Goal: Transaction & Acquisition: Purchase product/service

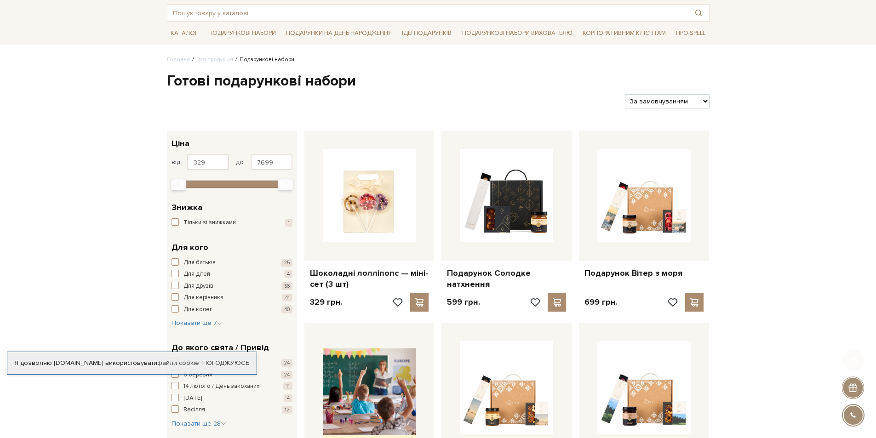
scroll to position [92, 0]
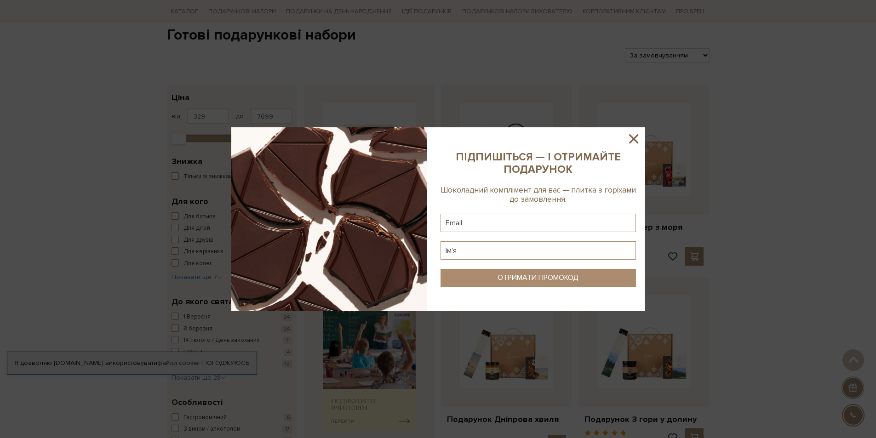
click at [632, 138] on icon at bounding box center [633, 138] width 9 height 9
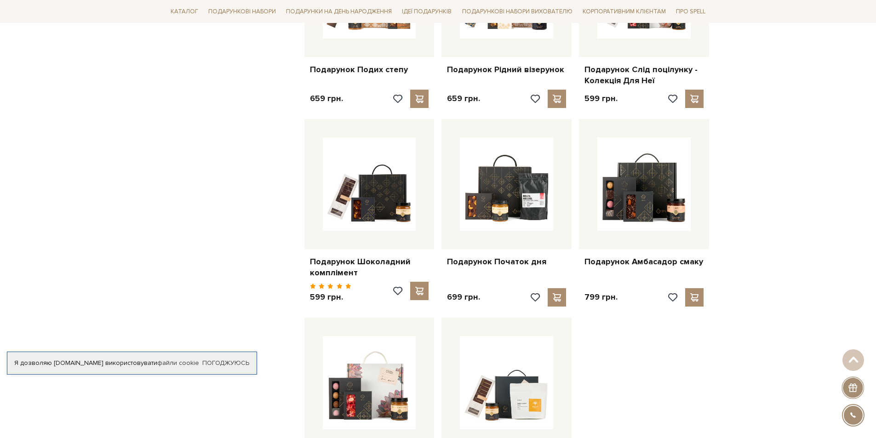
scroll to position [644, 0]
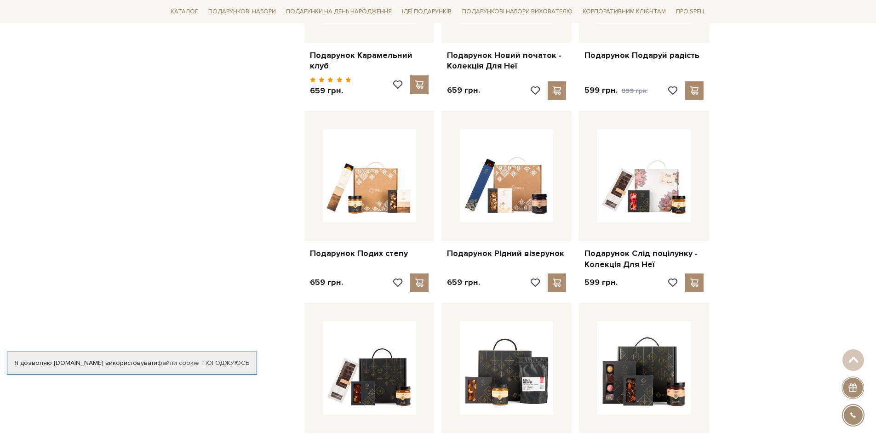
click at [780, 293] on div "Головна Вся продукція Подарункові набори Готові подарункові набори Фільтри За з…" at bounding box center [438, 280] width 876 height 1645
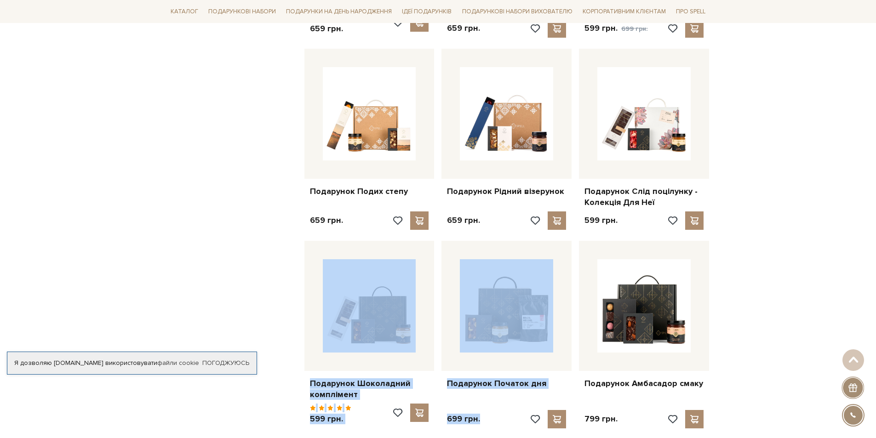
scroll to position [828, 0]
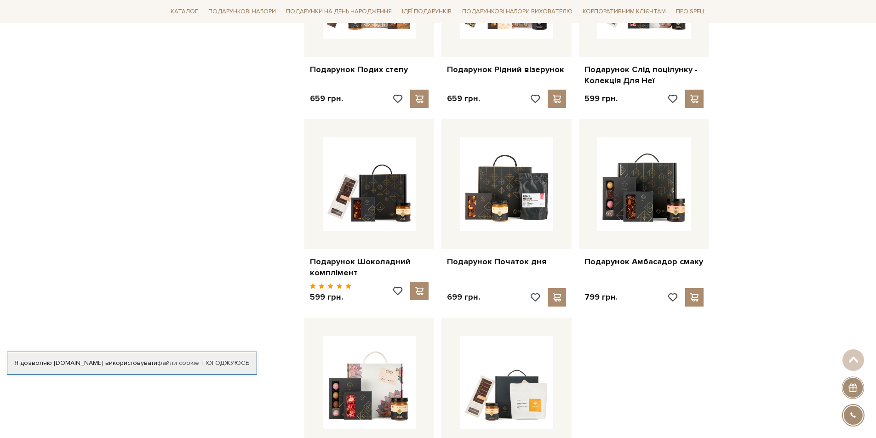
click at [769, 303] on div "Головна Вся продукція Подарункові набори Готові подарункові набори Фільтри За з…" at bounding box center [438, 96] width 876 height 1645
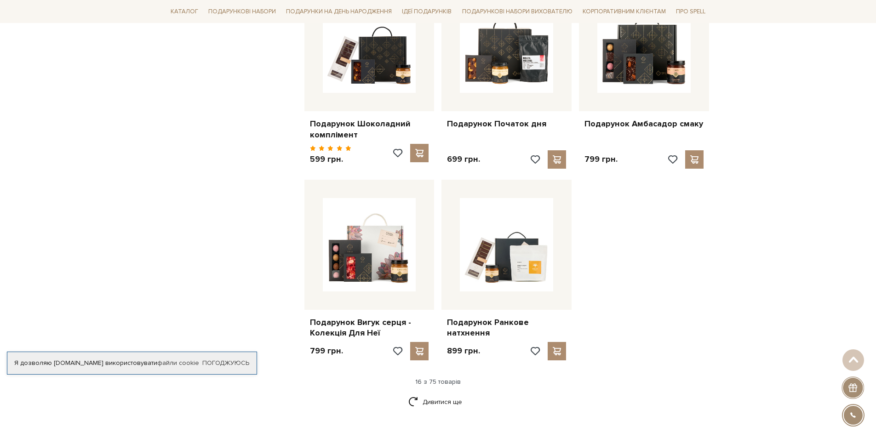
scroll to position [874, 0]
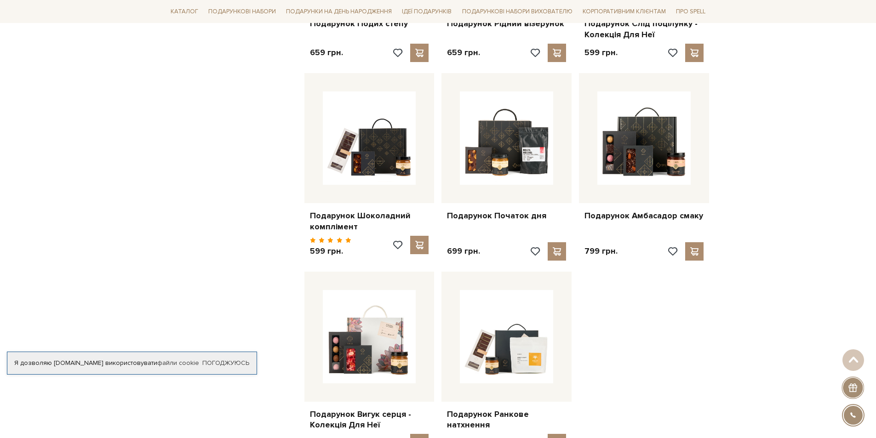
drag, startPoint x: 774, startPoint y: 346, endPoint x: 766, endPoint y: 344, distance: 8.9
click at [766, 344] on div "Головна Вся продукція Подарункові набори Готові подарункові набори Фільтри За з…" at bounding box center [438, 50] width 876 height 1645
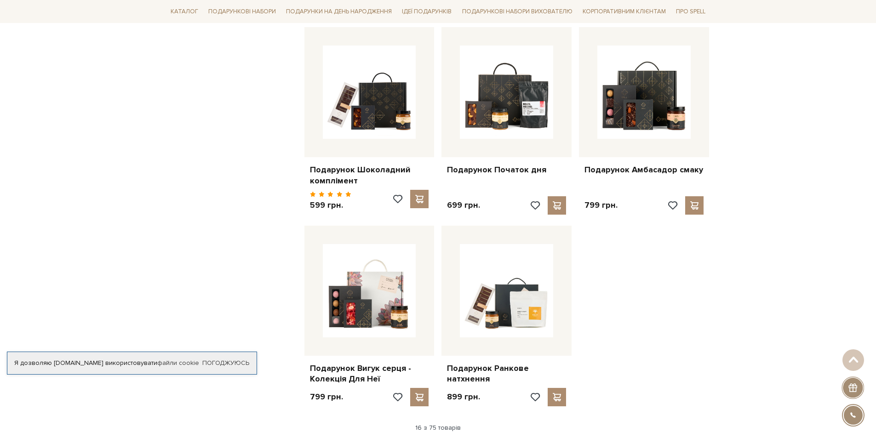
scroll to position [966, 0]
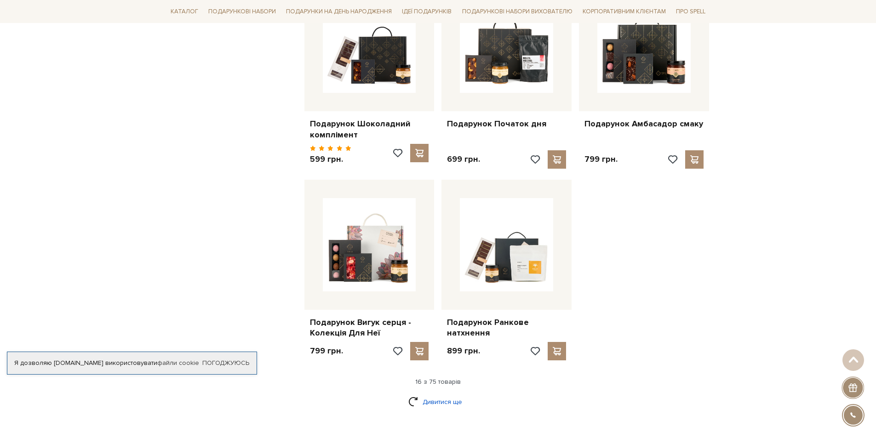
click at [432, 395] on link "Дивитися ще" at bounding box center [438, 402] width 60 height 16
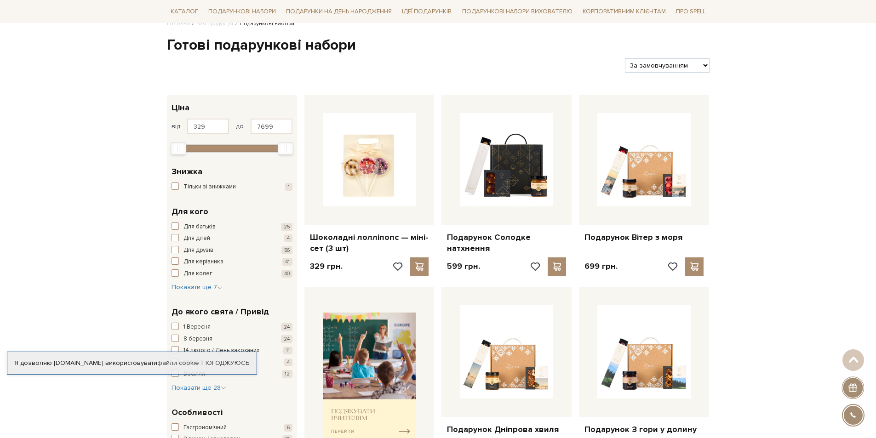
scroll to position [0, 0]
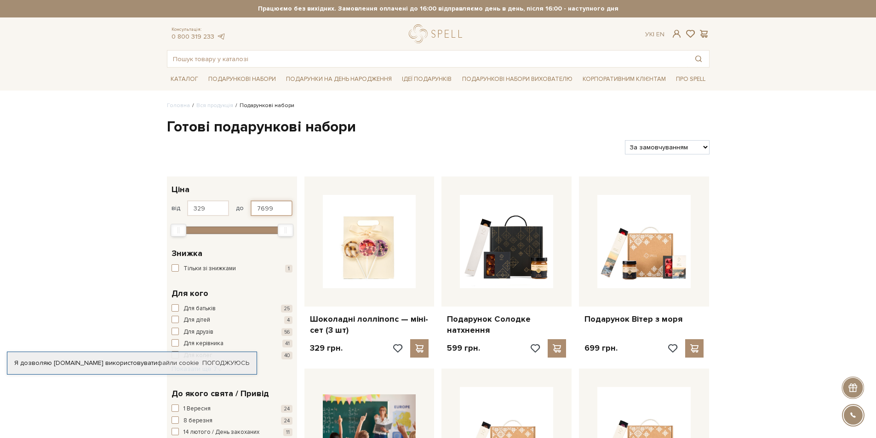
drag, startPoint x: 271, startPoint y: 207, endPoint x: 244, endPoint y: 207, distance: 27.6
click at [244, 207] on div "від 329 до 7699" at bounding box center [232, 209] width 121 height 16
type input "700"
click at [276, 208] on input "700" at bounding box center [272, 209] width 42 height 16
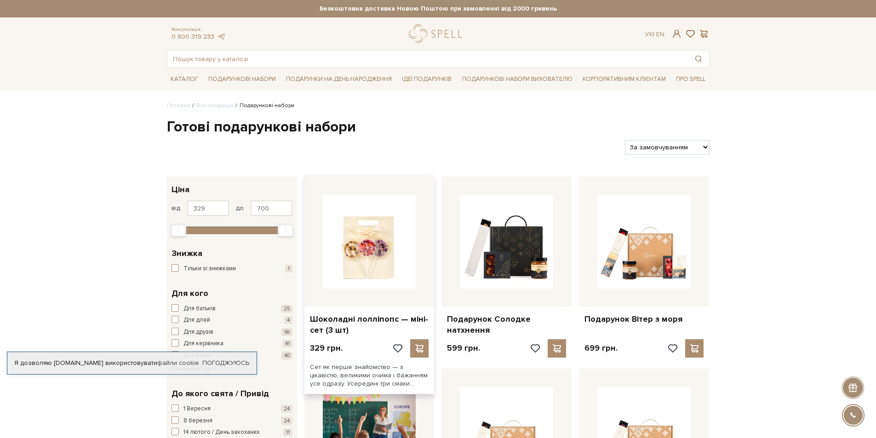
click at [347, 182] on div at bounding box center [369, 242] width 130 height 130
click at [330, 147] on div at bounding box center [392, 147] width 459 height 14
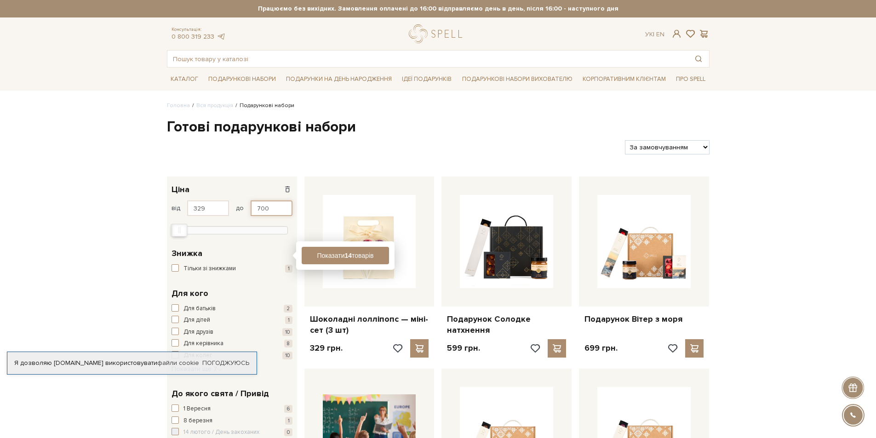
click at [278, 212] on input "700" at bounding box center [272, 209] width 42 height 16
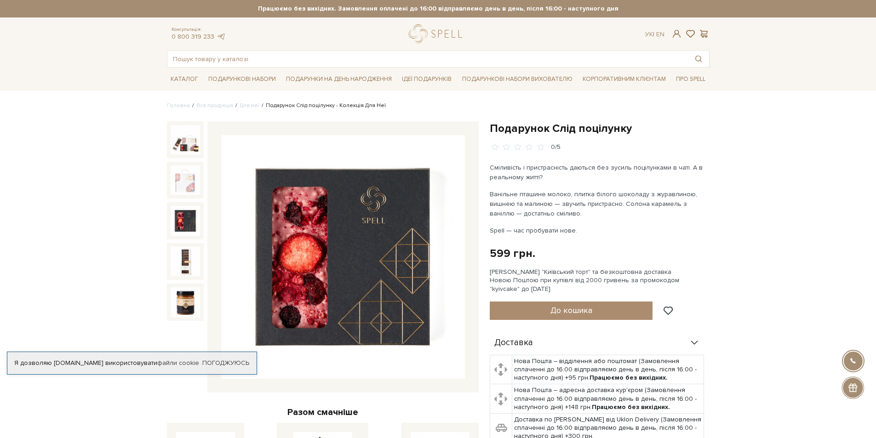
click at [189, 227] on img at bounding box center [185, 220] width 29 height 29
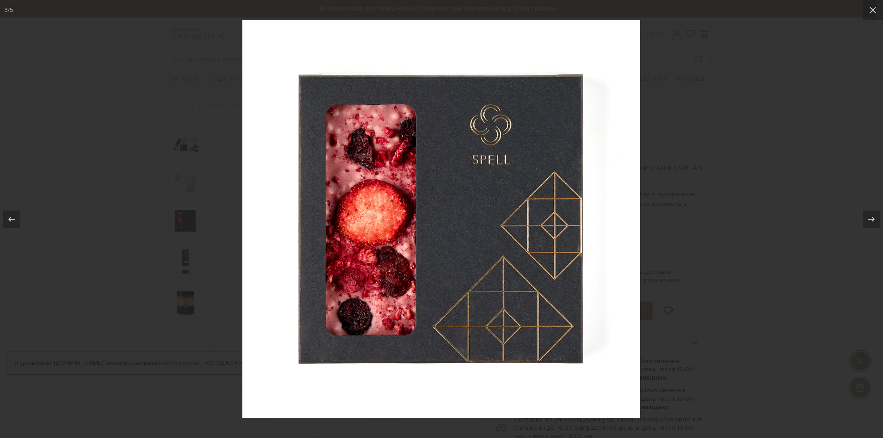
click at [616, 224] on img at bounding box center [441, 219] width 398 height 398
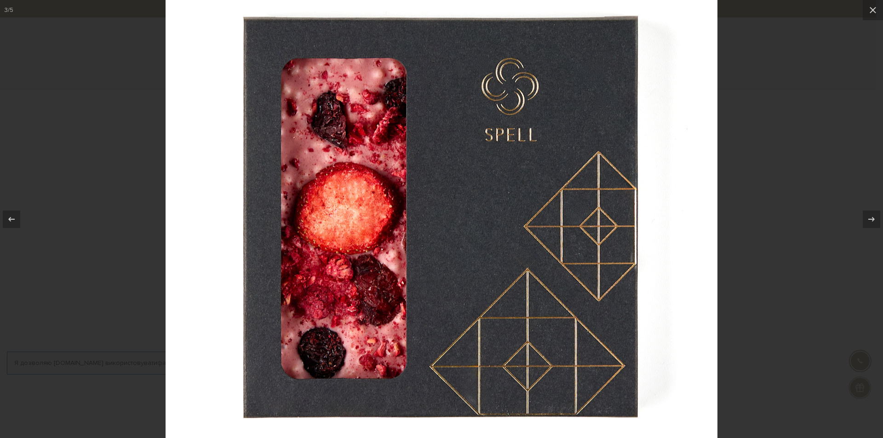
click at [786, 186] on div at bounding box center [441, 219] width 883 height 438
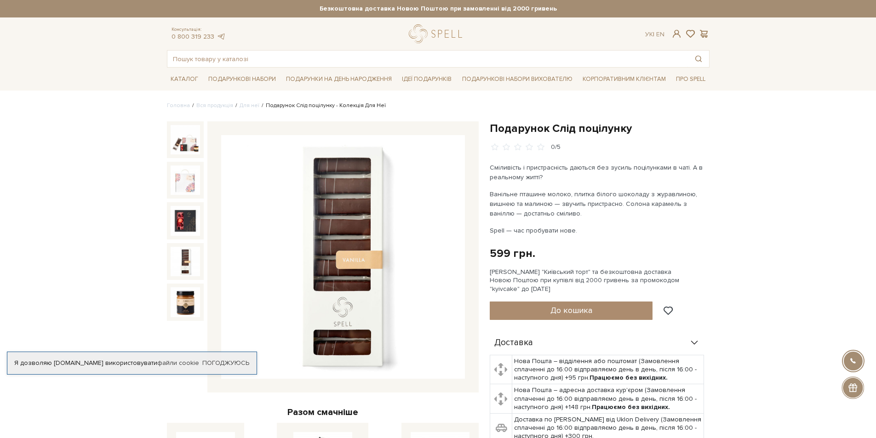
click at [194, 268] on img at bounding box center [185, 261] width 29 height 29
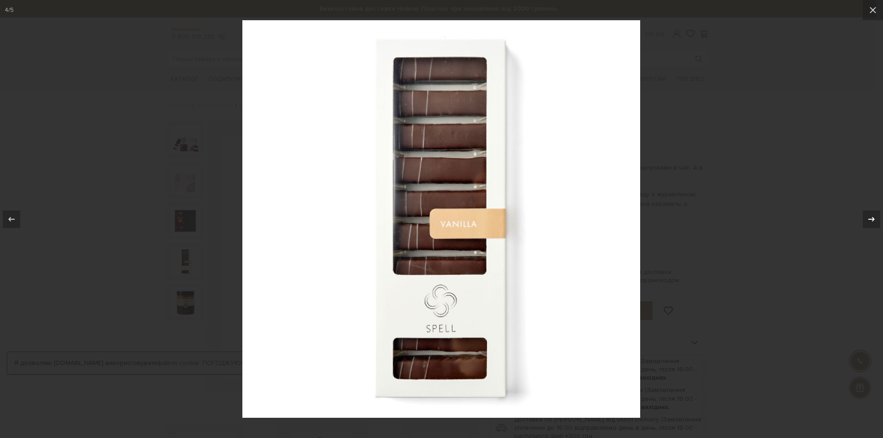
click at [868, 221] on icon at bounding box center [871, 219] width 11 height 11
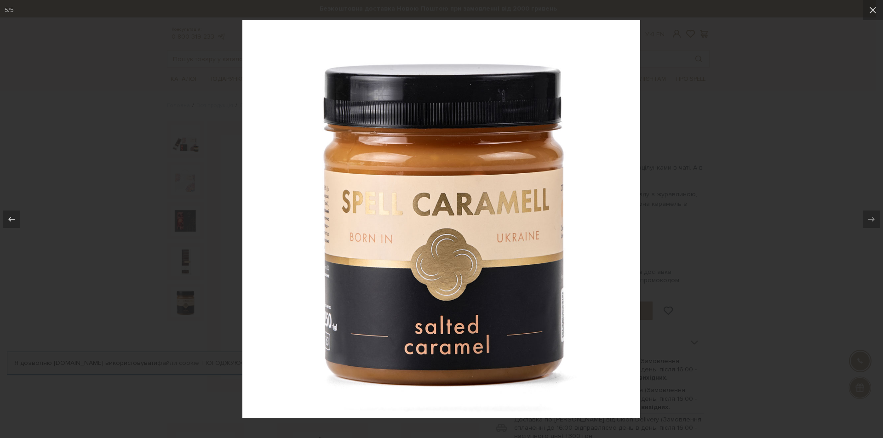
click at [804, 178] on div at bounding box center [441, 219] width 883 height 438
